Goal: Information Seeking & Learning: Learn about a topic

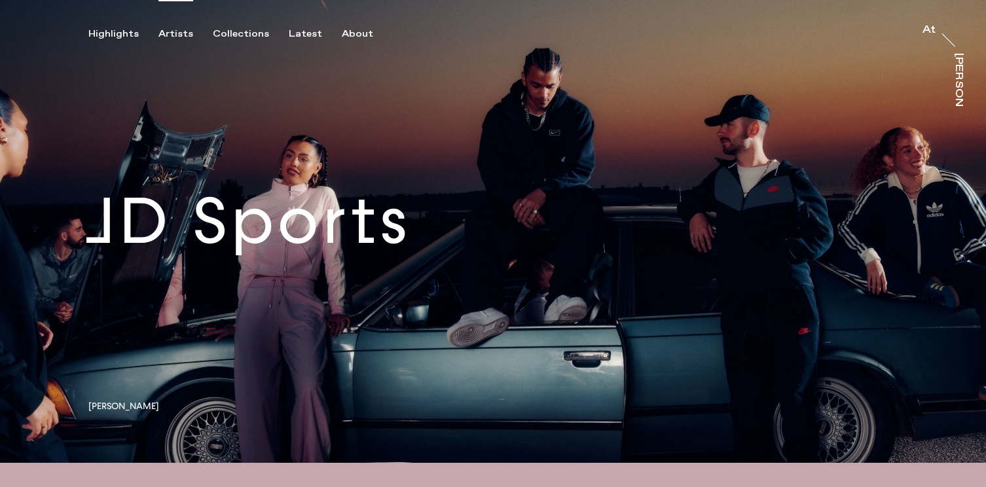
click at [179, 37] on div "Artists" at bounding box center [176, 34] width 35 height 12
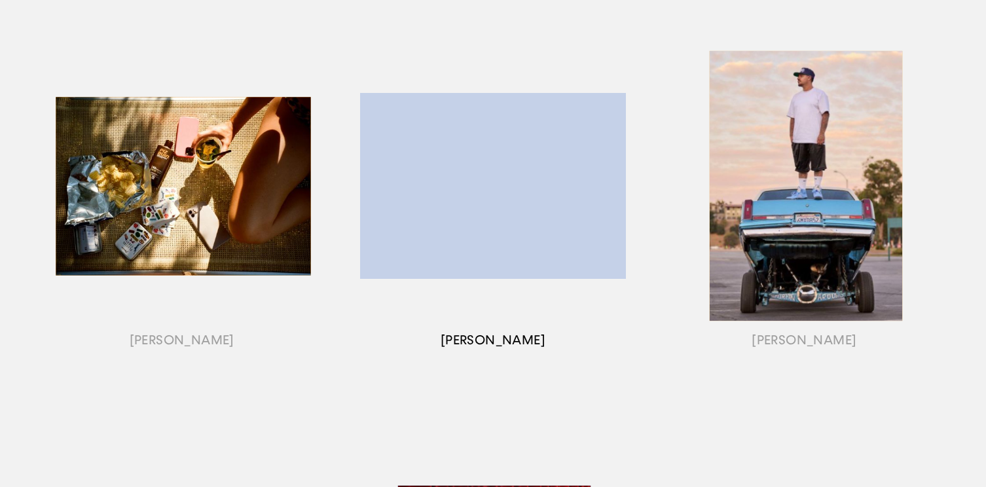
scroll to position [214, 0]
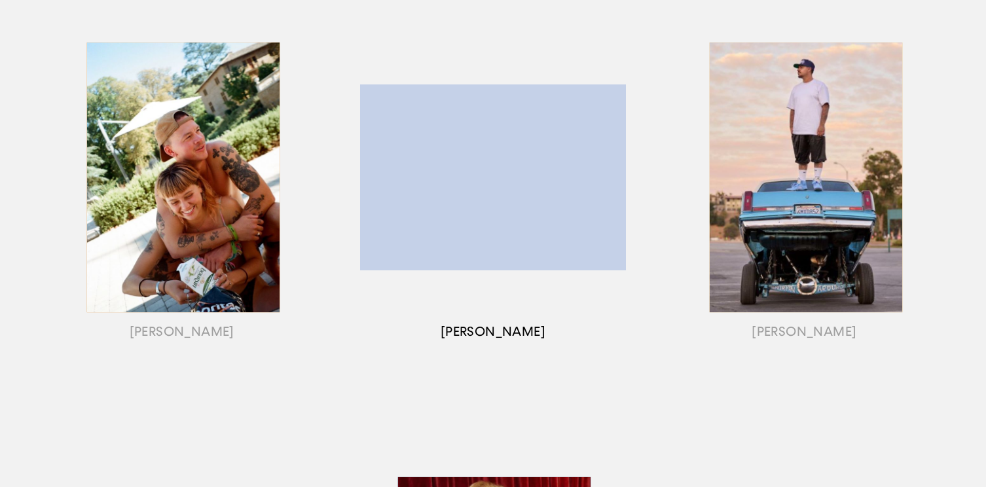
click at [531, 109] on div "button" at bounding box center [492, 194] width 311 height 409
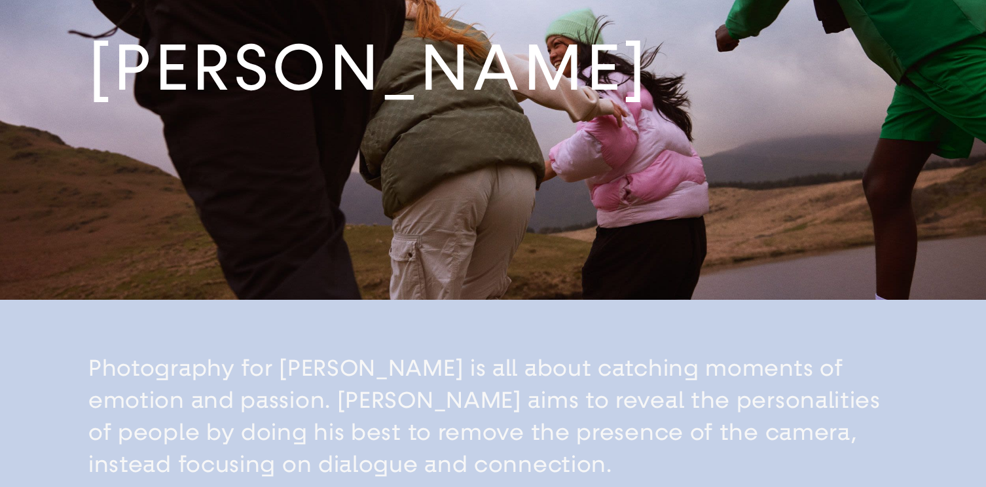
scroll to position [118, 0]
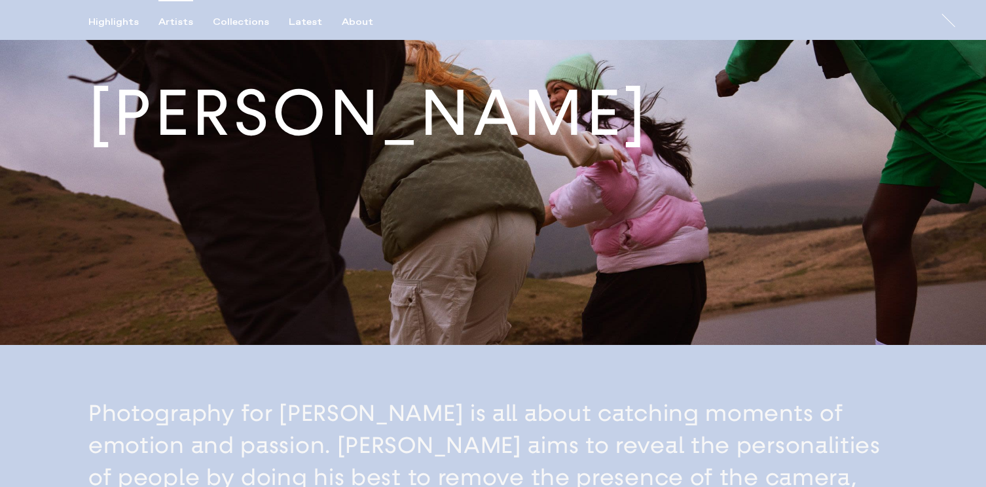
click at [164, 18] on div "Artists" at bounding box center [176, 22] width 35 height 12
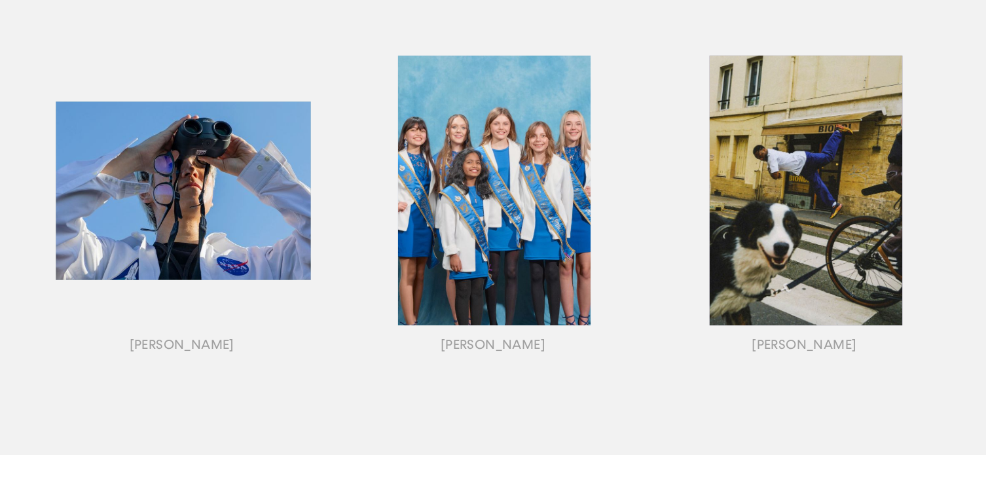
scroll to position [1507, 0]
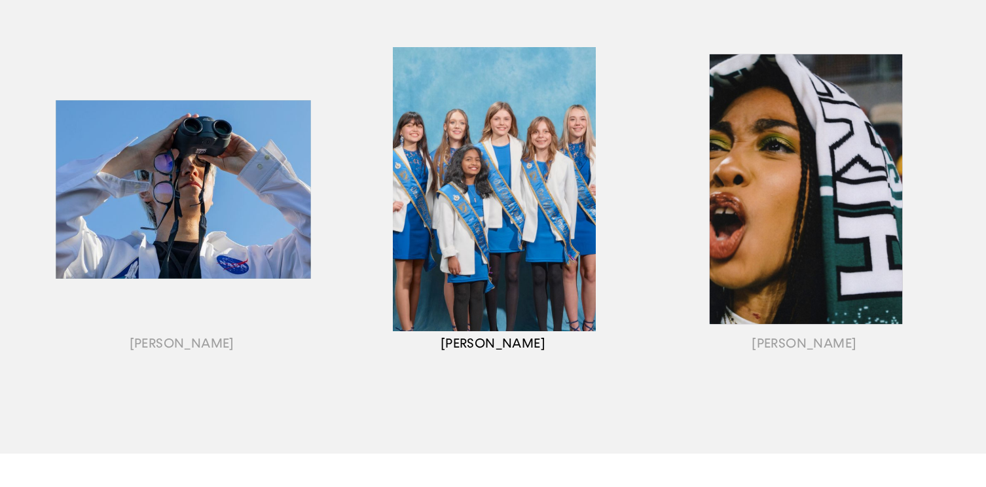
click at [477, 148] on div "button" at bounding box center [492, 205] width 311 height 409
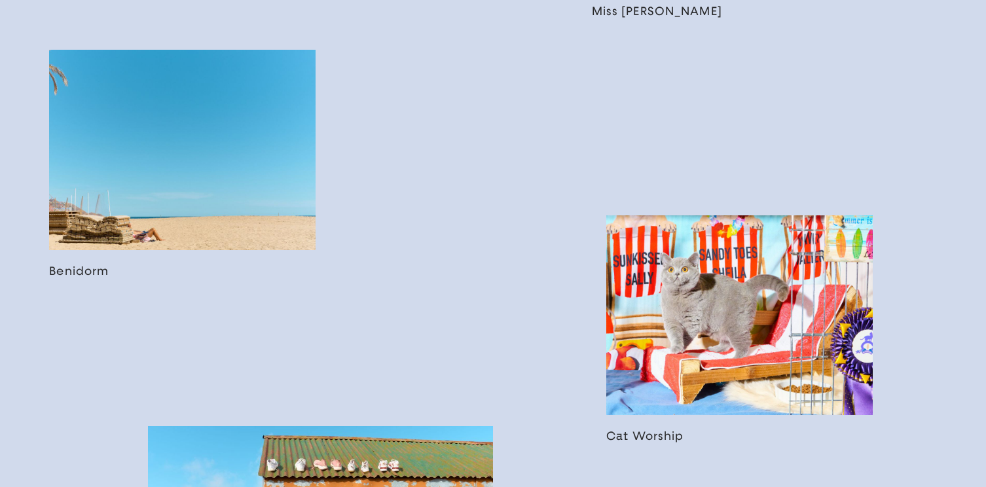
scroll to position [1577, 0]
